Goal: Find specific page/section: Find specific page/section

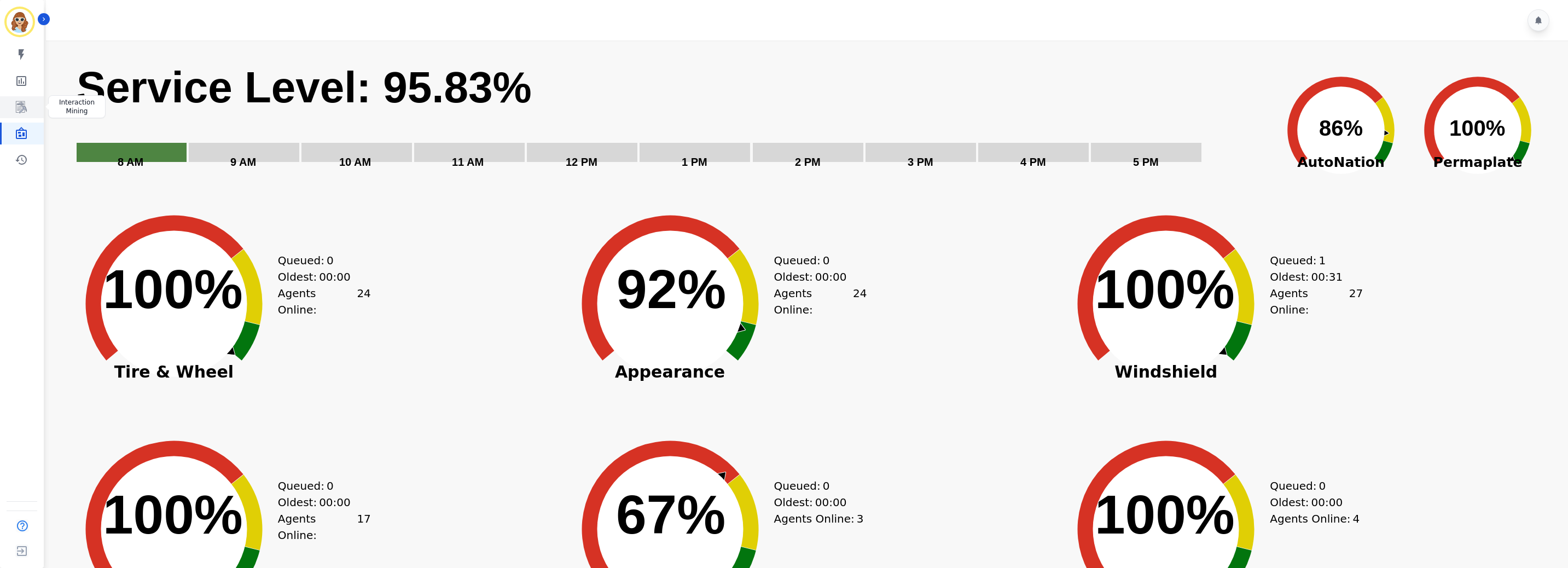
click at [17, 103] on icon "Sidebar" at bounding box center [21, 107] width 13 height 13
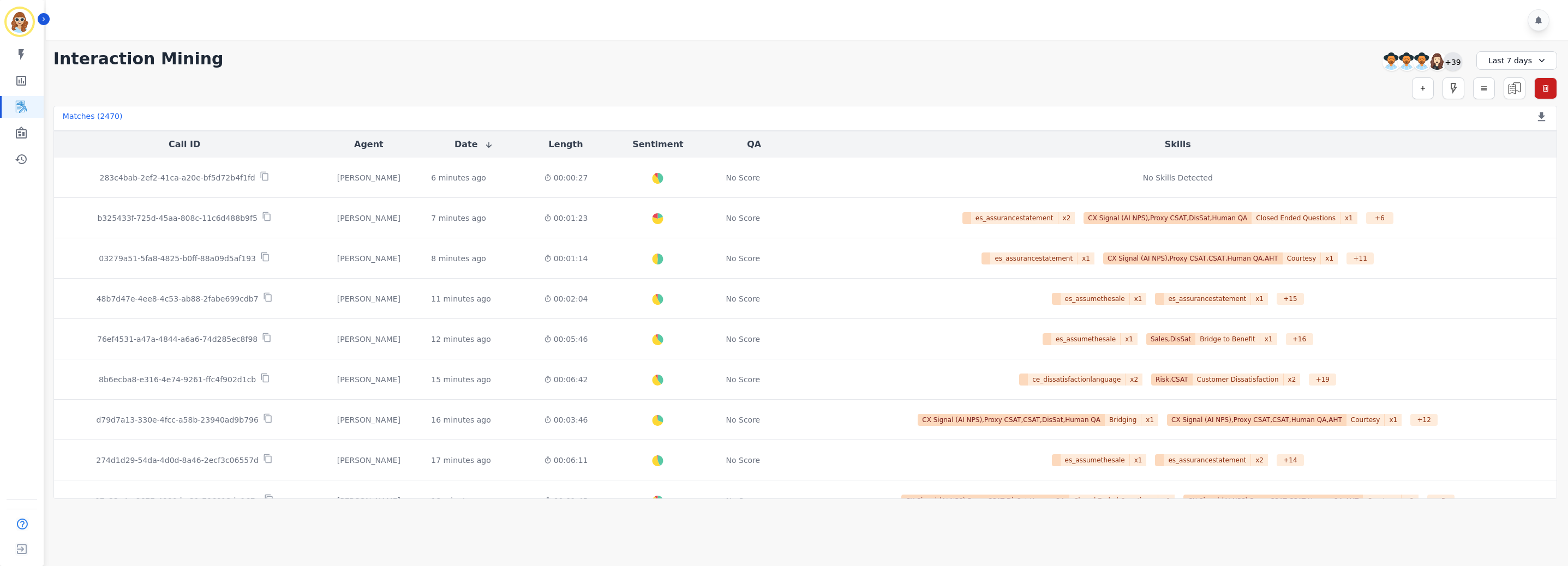
click at [906, 62] on div "+39" at bounding box center [1452, 61] width 18 height 18
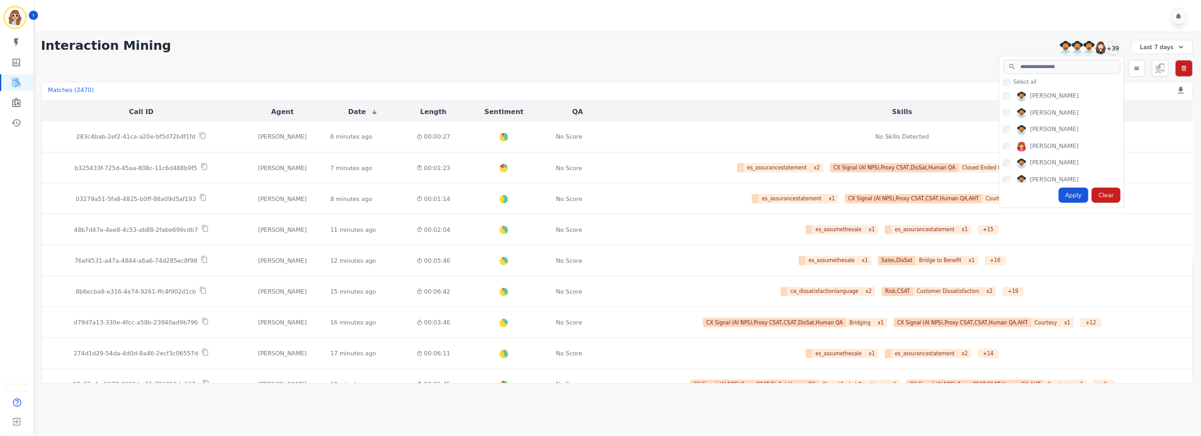
scroll to position [755, 0]
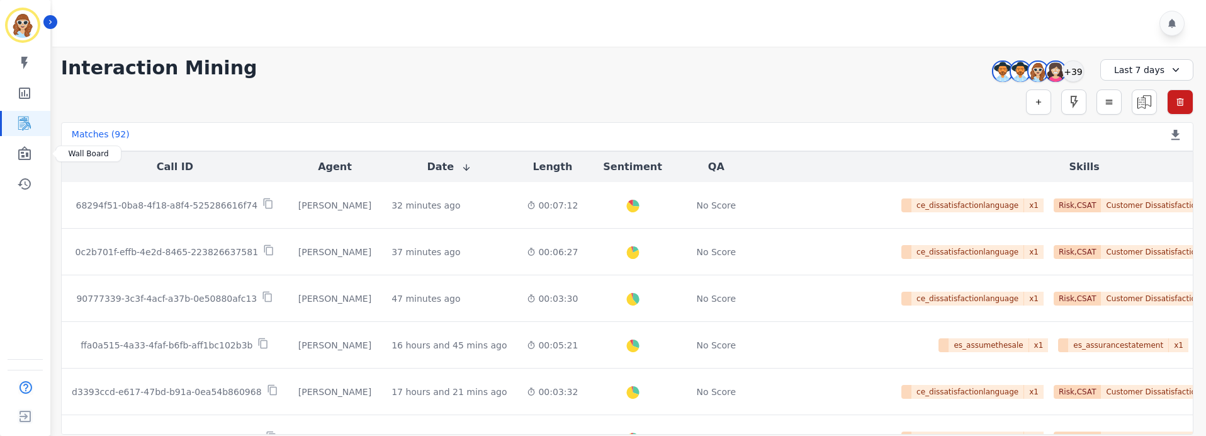
drag, startPoint x: 23, startPoint y: 154, endPoint x: 118, endPoint y: 184, distance: 99.5
click at [23, 154] on icon "Sidebar" at bounding box center [24, 153] width 15 height 15
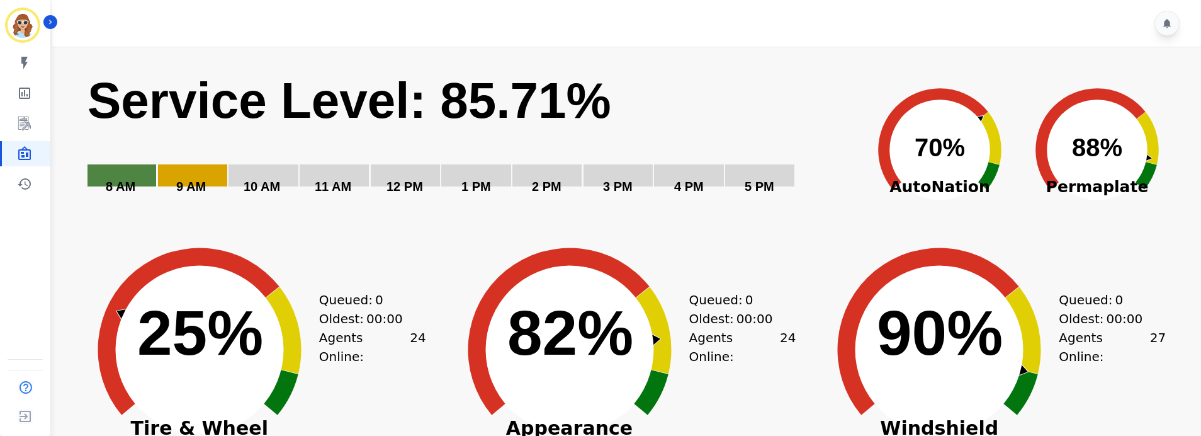
click at [29, 116] on icon "Sidebar" at bounding box center [24, 123] width 15 height 15
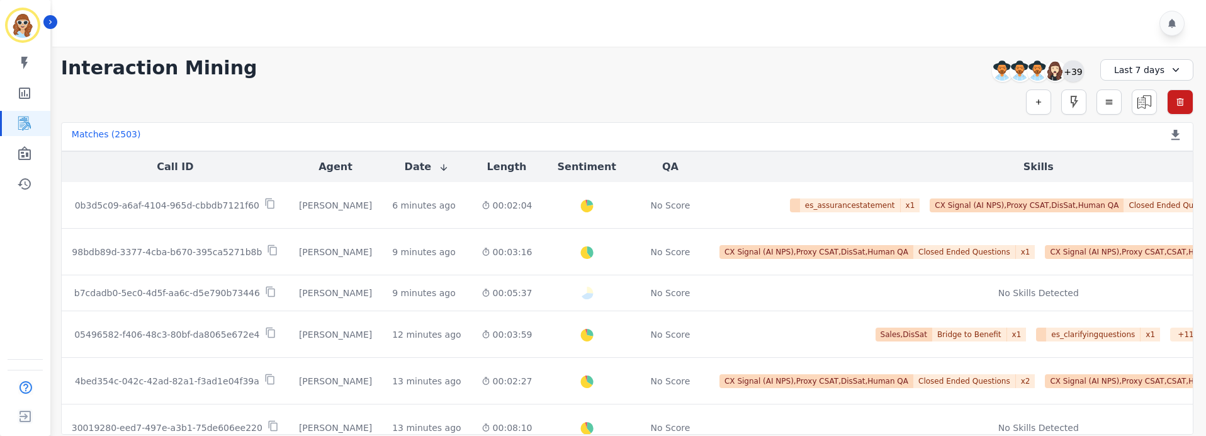
click at [1045, 65] on div "+39" at bounding box center [1072, 70] width 21 height 21
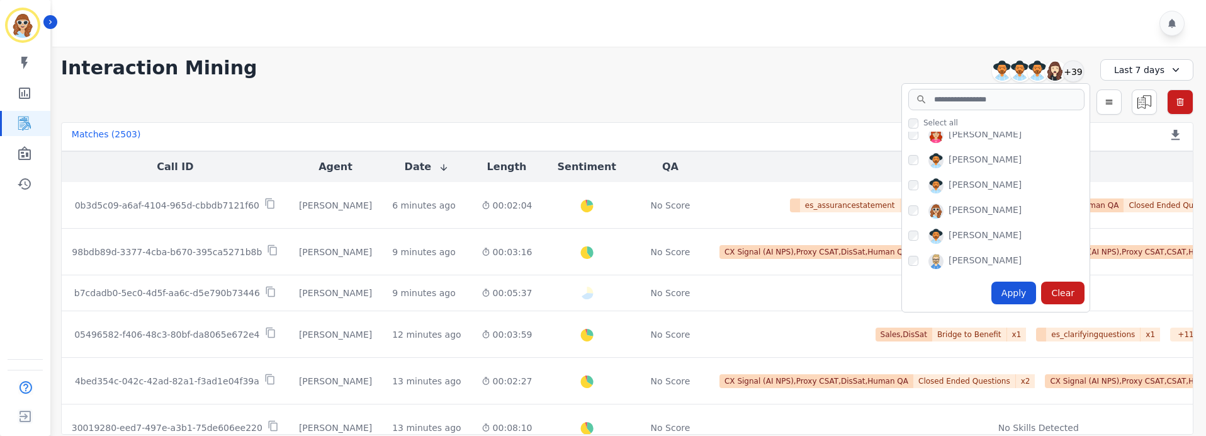
scroll to position [755, 0]
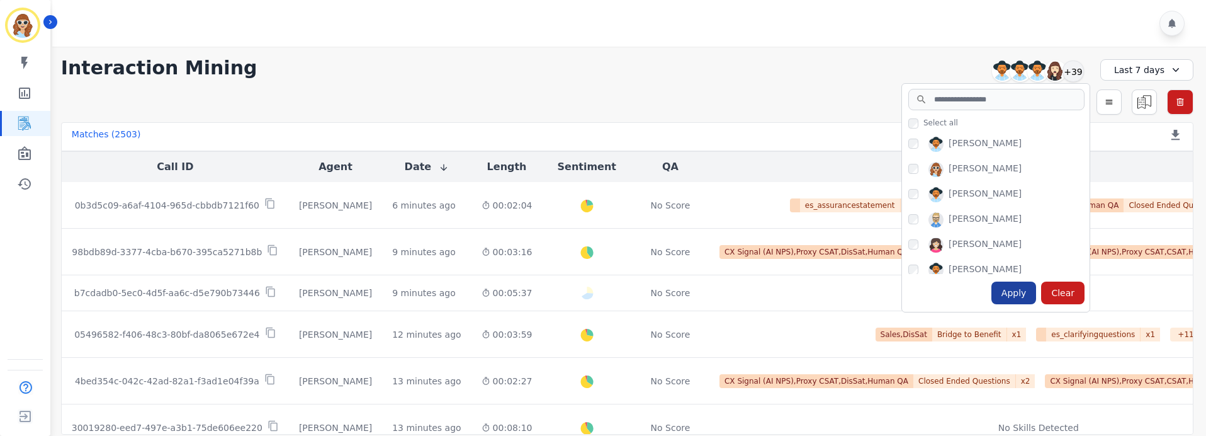
click at [1018, 298] on div "Apply" at bounding box center [1013, 292] width 45 height 23
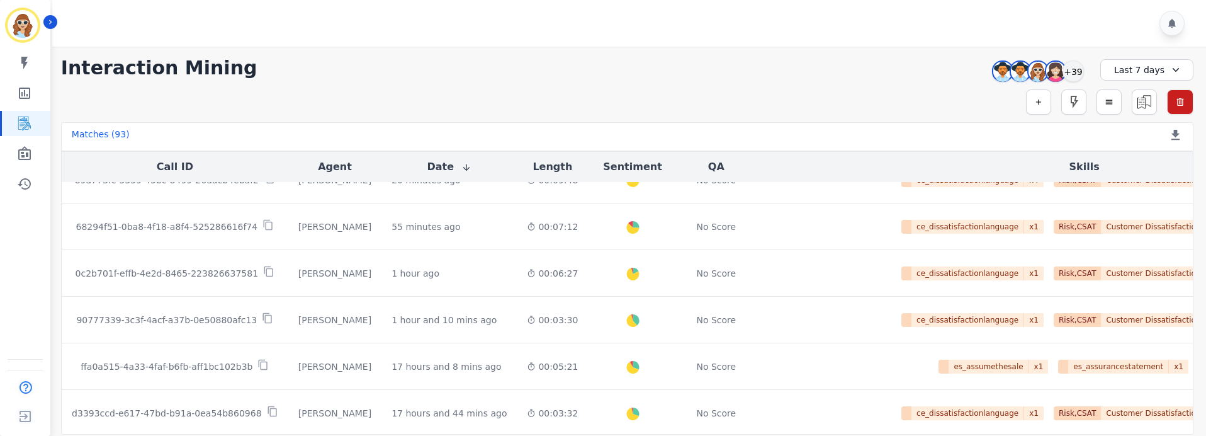
scroll to position [0, 0]
